Goal: Find specific page/section: Find specific page/section

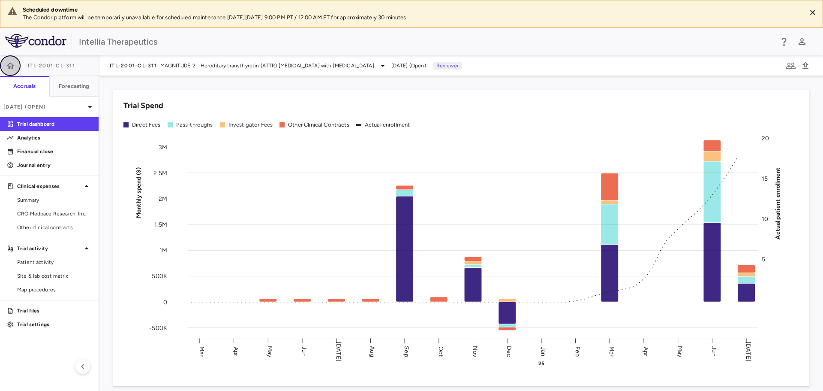
click at [5, 68] on button "button" at bounding box center [10, 65] width 21 height 21
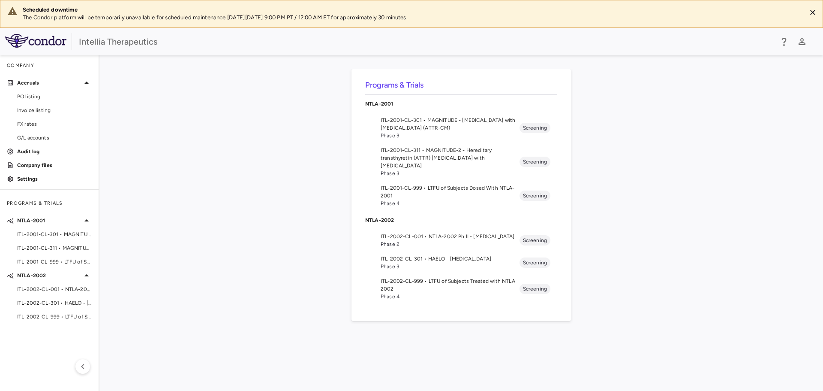
click at [442, 125] on span "ITL-2001-CL-301 • MAGNITUDE - Transthyretin Amyloidosis with Cardiomyopathy (AT…" at bounding box center [450, 123] width 139 height 15
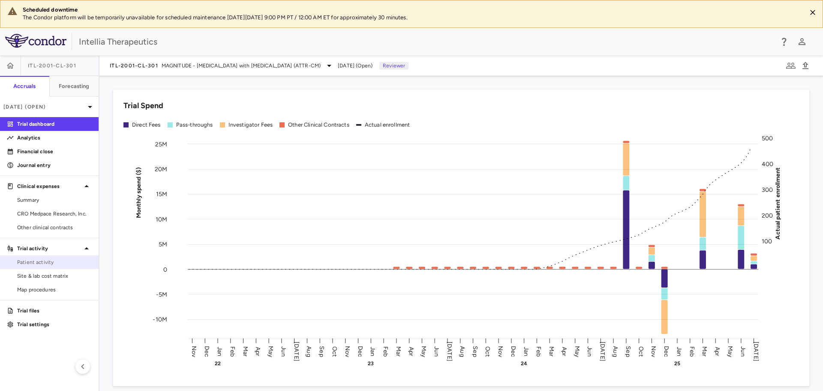
click at [49, 262] on span "Patient activity" at bounding box center [54, 262] width 75 height 8
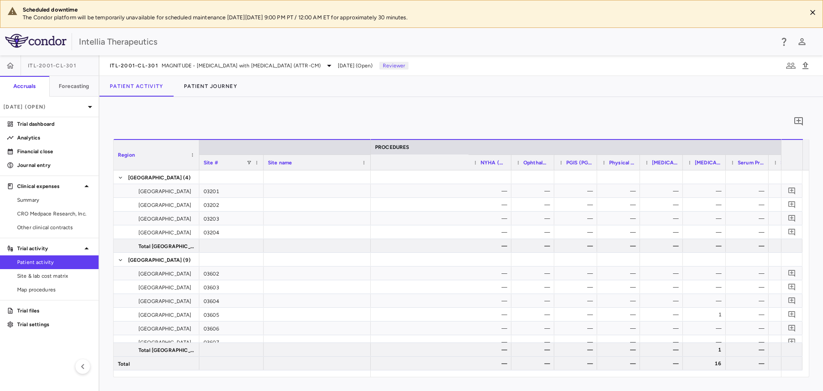
scroll to position [0, 2635]
click at [26, 199] on span "Summary" at bounding box center [54, 200] width 75 height 8
